Goal: Task Accomplishment & Management: Manage account settings

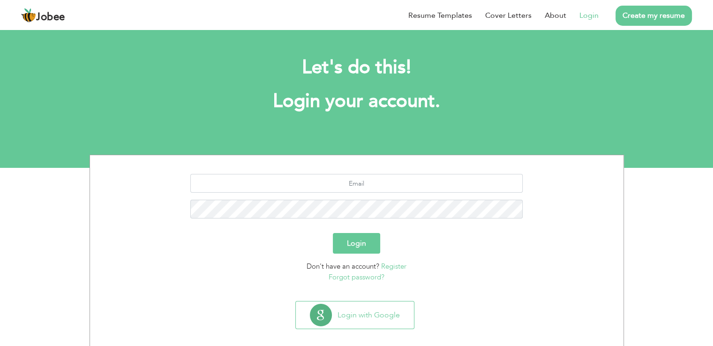
scroll to position [9, 0]
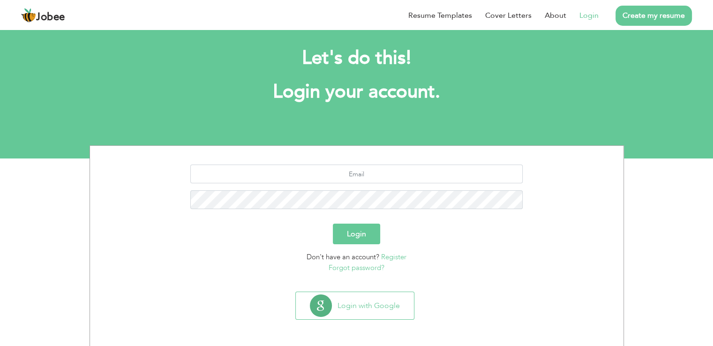
click at [380, 163] on section "Login Don't have an account? Register Forgot password?" at bounding box center [357, 217] width 520 height 142
click at [379, 180] on input "text" at bounding box center [356, 174] width 333 height 19
type input "[EMAIL_ADDRESS][DOMAIN_NAME]"
click at [383, 233] on div "Login" at bounding box center [357, 234] width 520 height 21
click at [376, 232] on button "Login" at bounding box center [356, 234] width 47 height 21
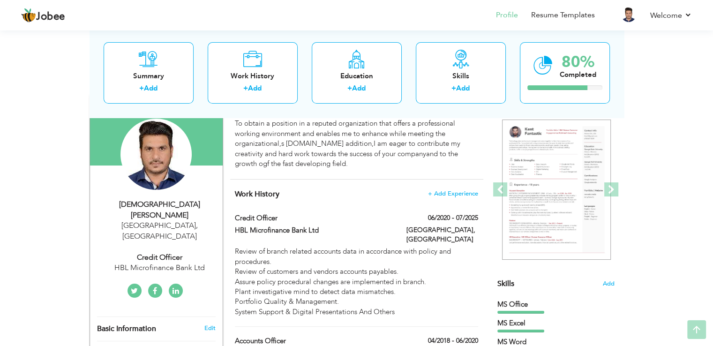
scroll to position [188, 0]
